Goal: Information Seeking & Learning: Learn about a topic

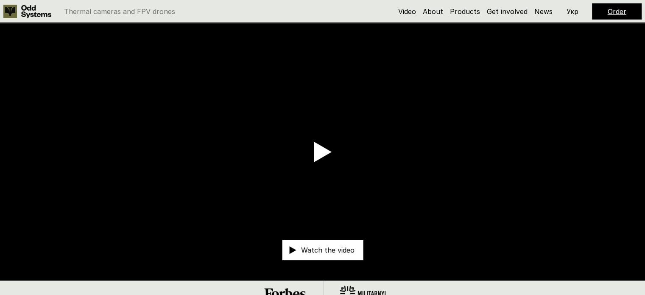
click at [576, 8] on p "Укр" at bounding box center [573, 11] width 12 height 7
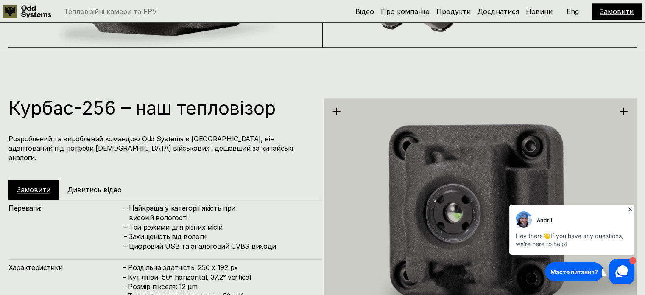
scroll to position [933, 0]
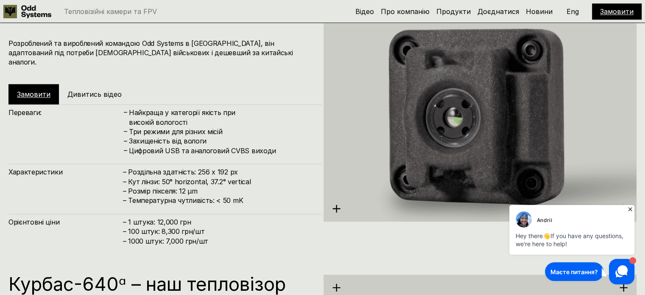
drag, startPoint x: 257, startPoint y: 134, endPoint x: 257, endPoint y: 151, distance: 17.0
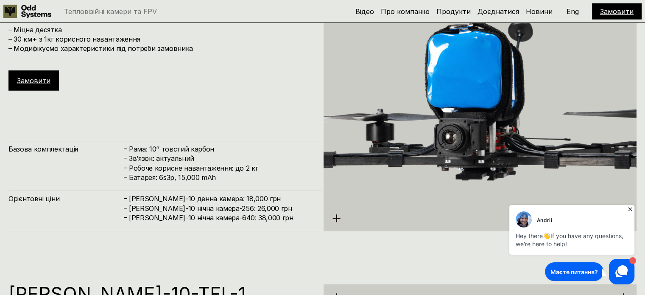
scroll to position [2809, 0]
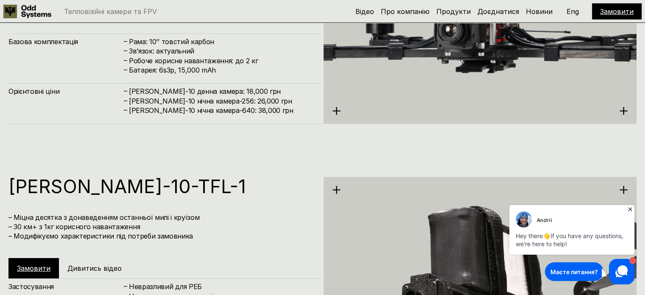
drag, startPoint x: 629, startPoint y: 208, endPoint x: 1084, endPoint y: 416, distance: 500.8
click at [629, 208] on icon at bounding box center [630, 209] width 4 height 4
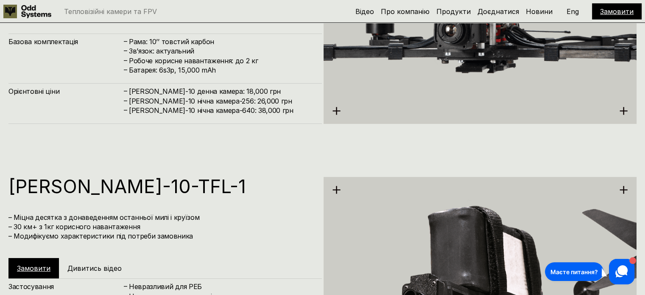
click at [338, 191] on icon at bounding box center [336, 189] width 9 height 9
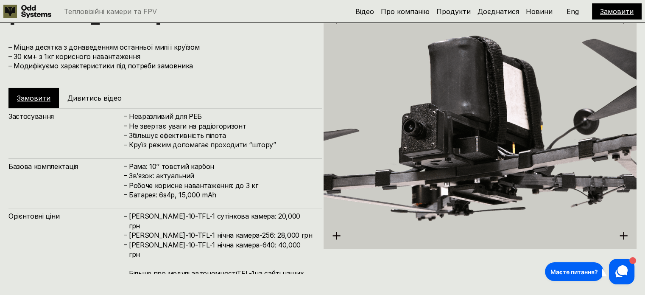
scroll to position [2979, 0]
click at [534, 169] on img at bounding box center [480, 128] width 313 height 351
click at [526, 173] on img at bounding box center [480, 128] width 313 height 351
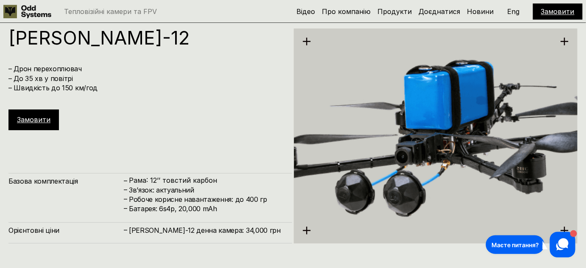
scroll to position [2957, 0]
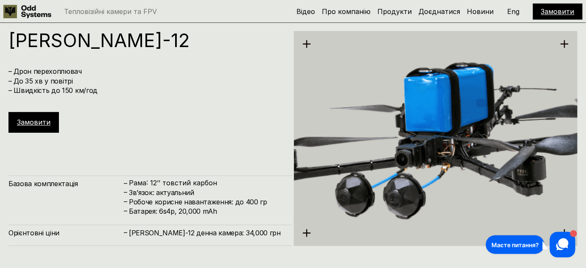
drag, startPoint x: 431, startPoint y: 161, endPoint x: 427, endPoint y: 144, distance: 17.3
click at [427, 144] on img at bounding box center [436, 139] width 284 height 318
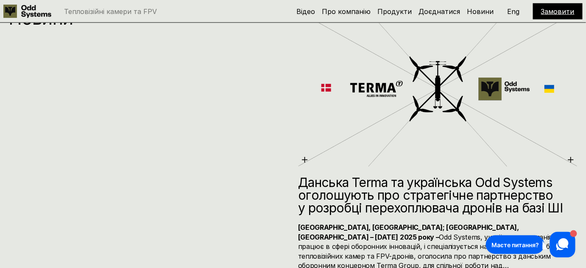
scroll to position [3728, 0]
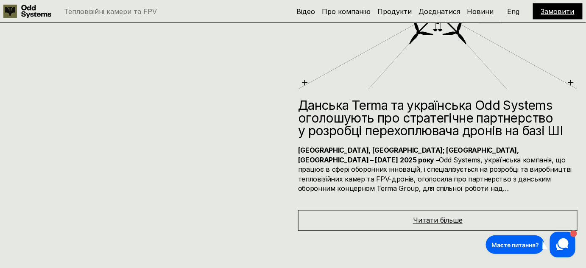
click at [419, 216] on span "Читати більше" at bounding box center [438, 220] width 50 height 8
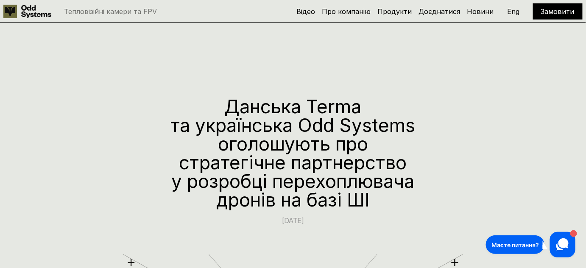
drag, startPoint x: 288, startPoint y: 243, endPoint x: 244, endPoint y: 132, distance: 118.6
click at [363, 11] on link "Про компанію" at bounding box center [346, 11] width 49 height 8
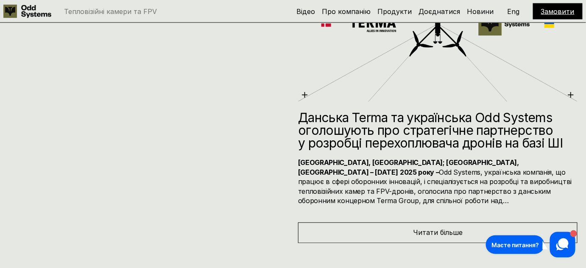
scroll to position [3960, 0]
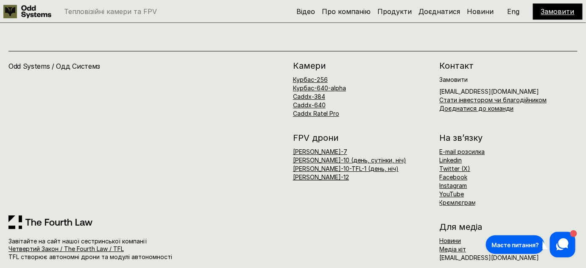
drag, startPoint x: 229, startPoint y: 61, endPoint x: 183, endPoint y: 232, distance: 176.9
click at [47, 245] on link "Четвертий Закон / The Fourth Law / TFL" at bounding box center [65, 248] width 115 height 7
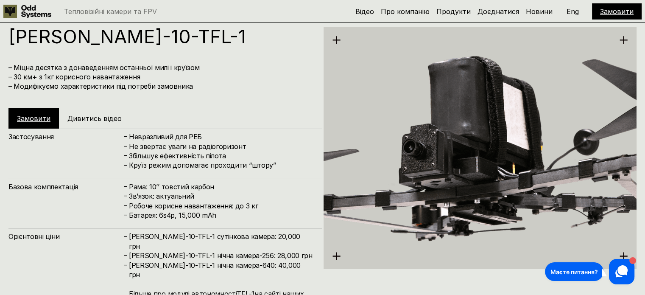
scroll to position [2959, 0]
